Goal: Navigation & Orientation: Find specific page/section

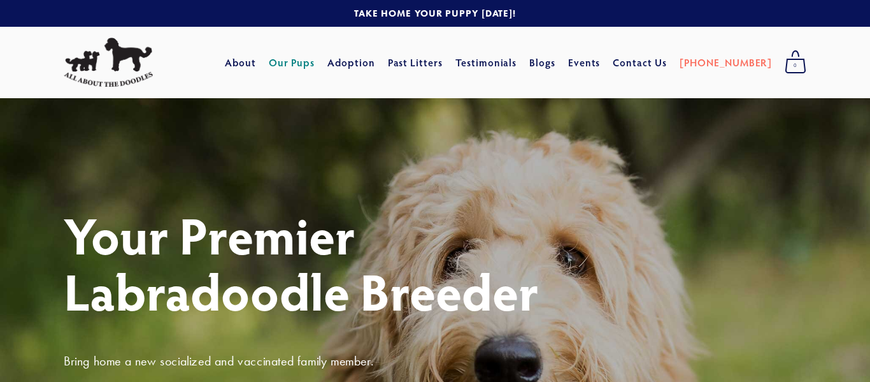
click at [310, 64] on link "Our Pups" at bounding box center [292, 62] width 47 height 23
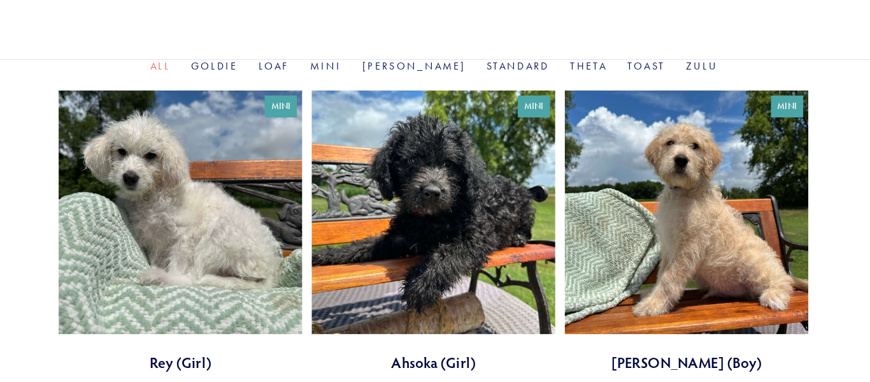
scroll to position [407, 0]
